Goal: Check status: Check status

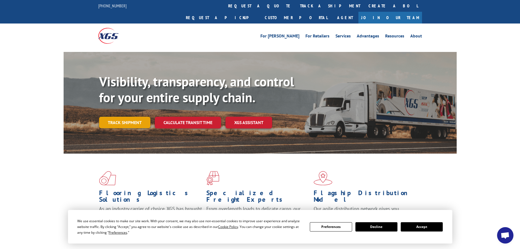
click at [121, 116] on link "Track shipment" at bounding box center [124, 121] width 51 height 11
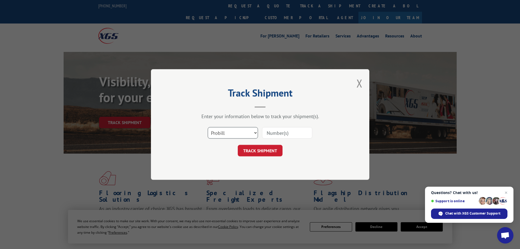
click at [229, 131] on select "Select category... Probill BOL PO" at bounding box center [233, 132] width 50 height 11
select select "bol"
click at [208, 127] on select "Select category... Probill BOL PO" at bounding box center [233, 132] width 50 height 11
click at [266, 134] on input at bounding box center [287, 132] width 50 height 11
paste input "5513839"
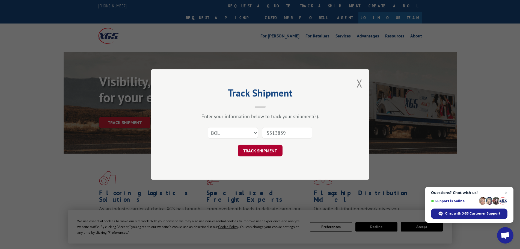
type input "5513839"
click at [261, 151] on button "TRACK SHIPMENT" at bounding box center [260, 150] width 45 height 11
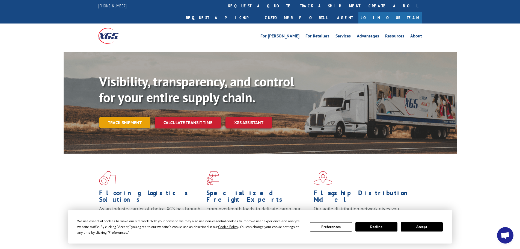
click at [106, 116] on link "Track shipment" at bounding box center [124, 121] width 51 height 11
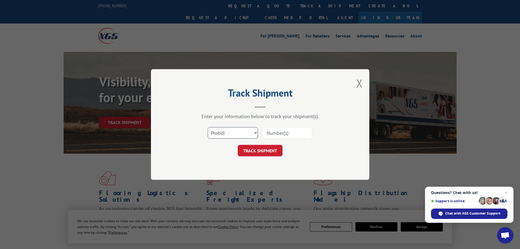
click at [222, 133] on select "Select category... Probill BOL PO" at bounding box center [233, 132] width 50 height 11
select select "bol"
click at [208, 127] on select "Select category... Probill BOL PO" at bounding box center [233, 132] width 50 height 11
click at [274, 134] on input at bounding box center [287, 132] width 50 height 11
paste input "5513839"
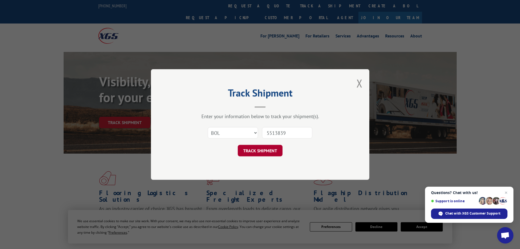
type input "5513839"
click at [264, 151] on button "TRACK SHIPMENT" at bounding box center [260, 150] width 45 height 11
